Goal: Transaction & Acquisition: Purchase product/service

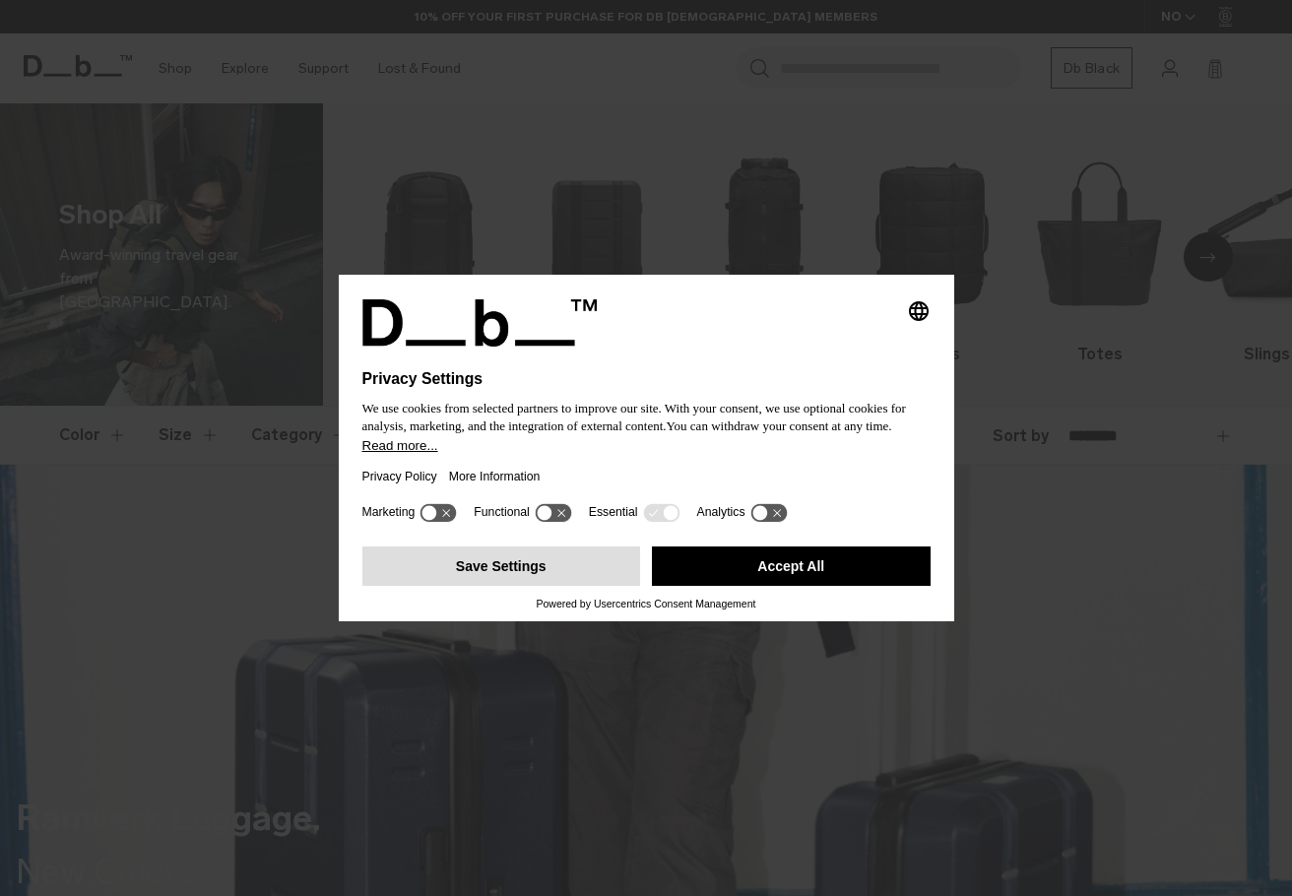
click at [587, 564] on button "Save Settings" at bounding box center [501, 566] width 279 height 39
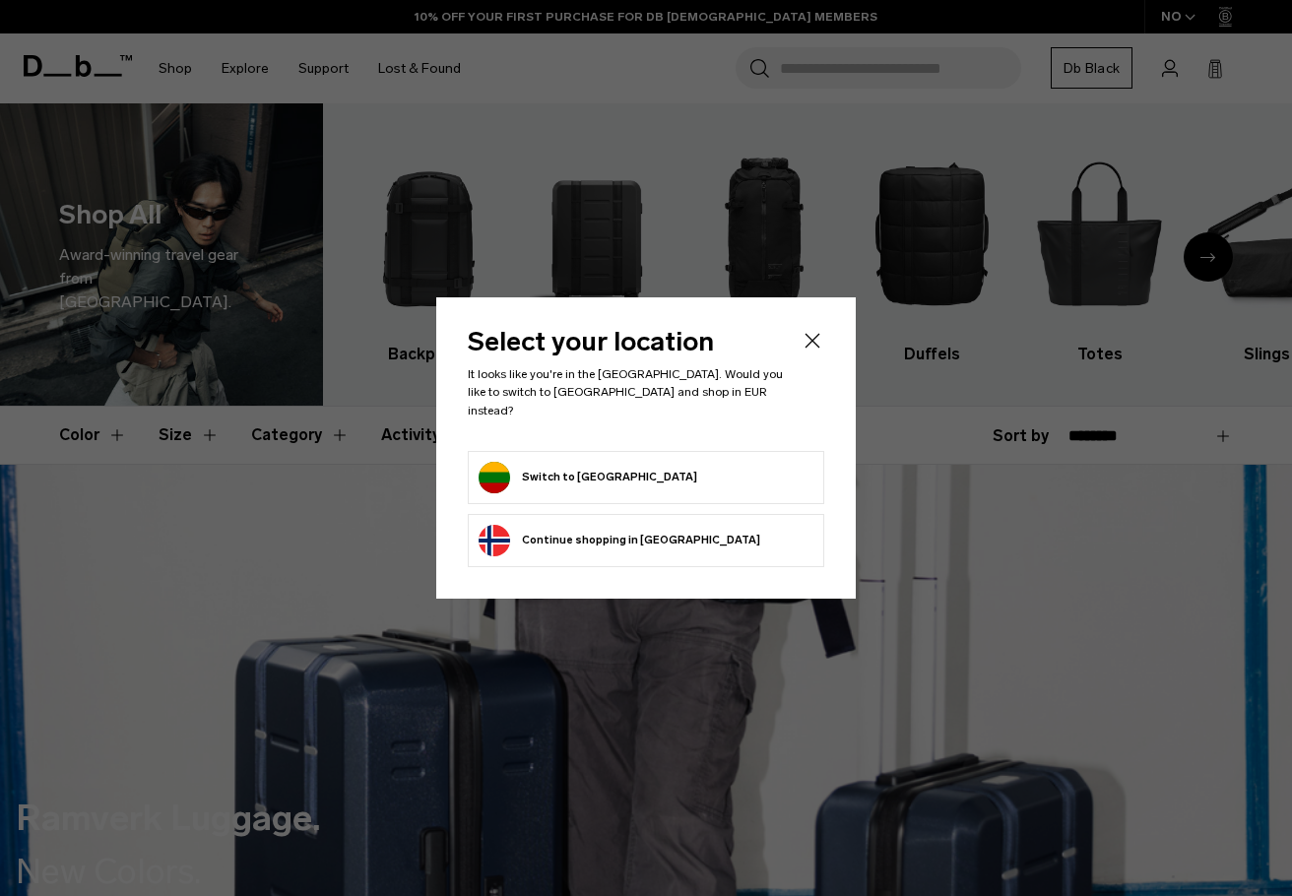
click at [577, 472] on button "Switch to Lithuania" at bounding box center [588, 478] width 219 height 32
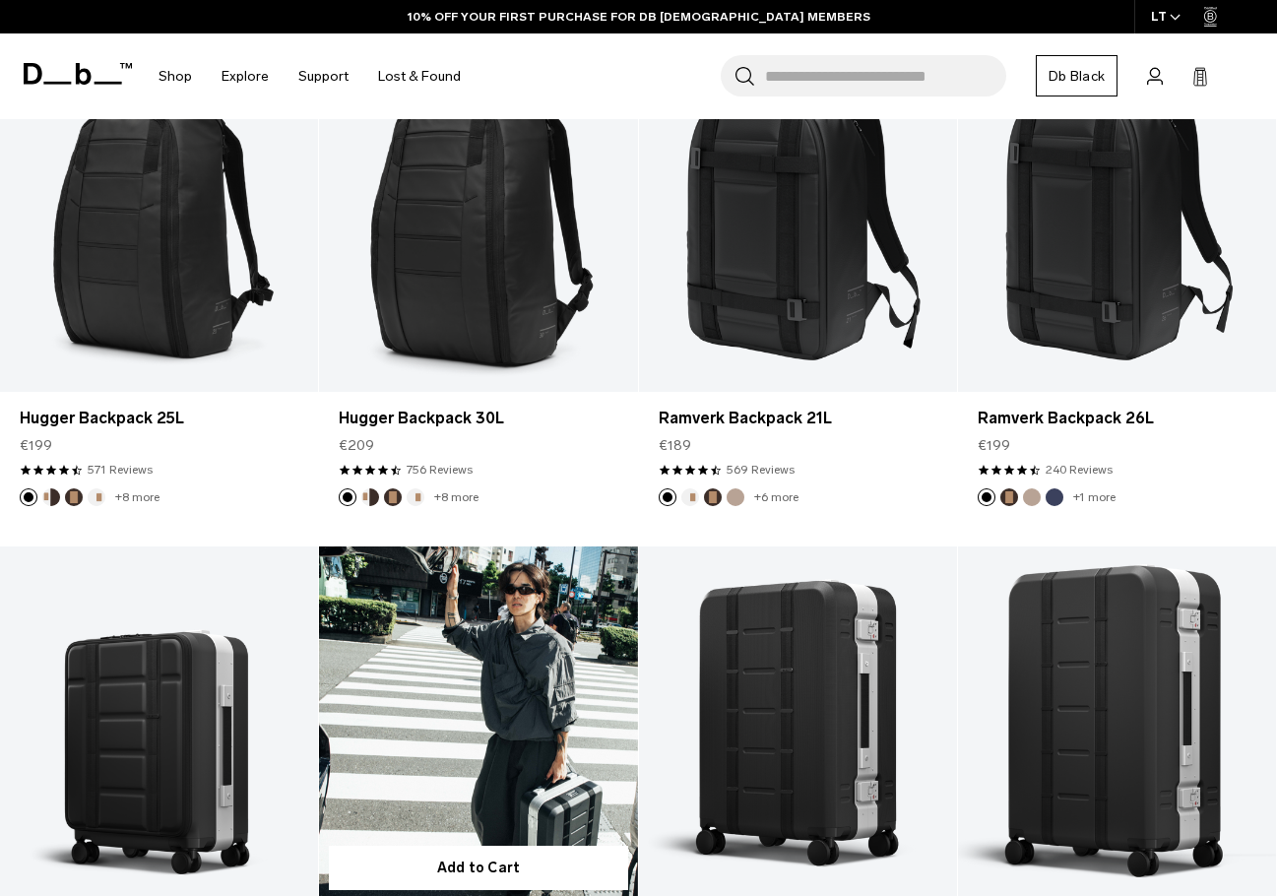
scroll to position [886, 0]
